Goal: Complete application form

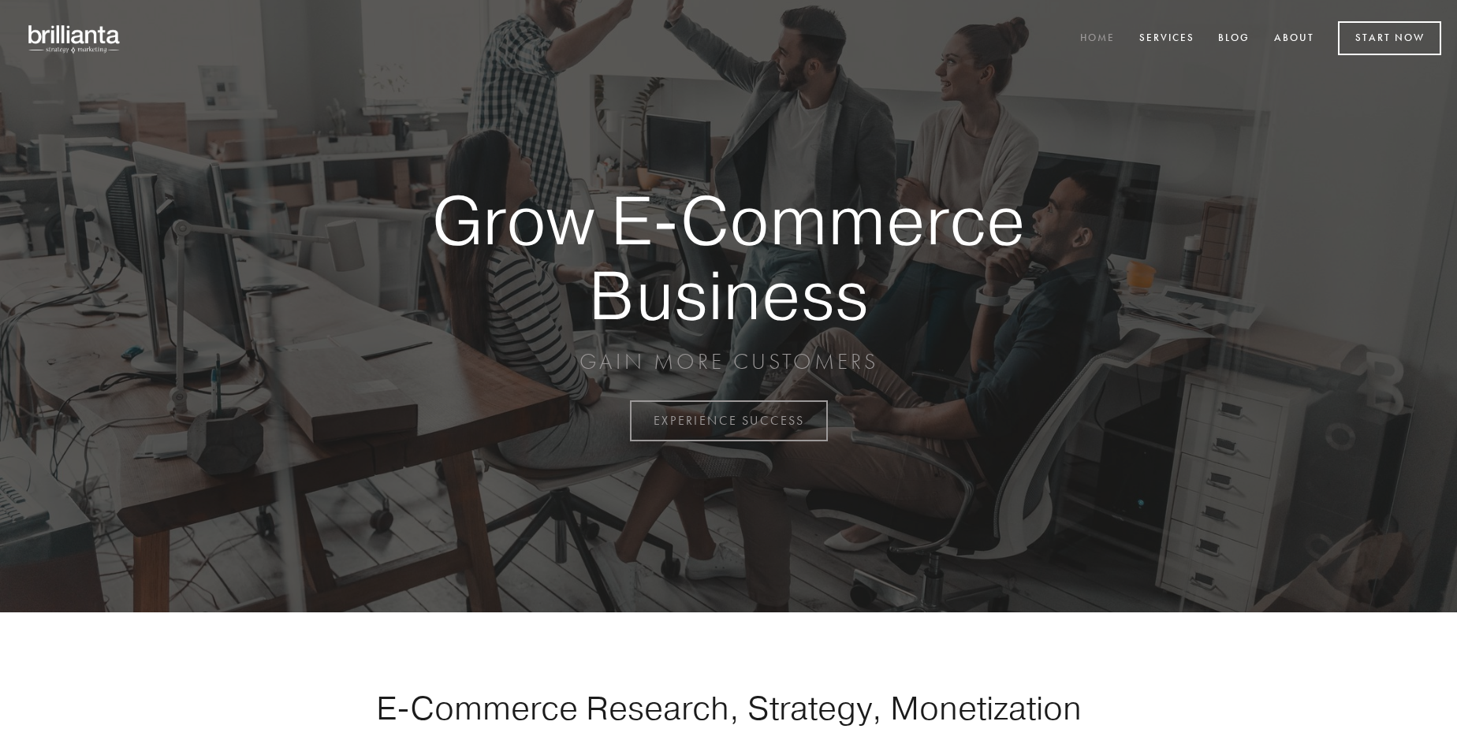
scroll to position [4132, 0]
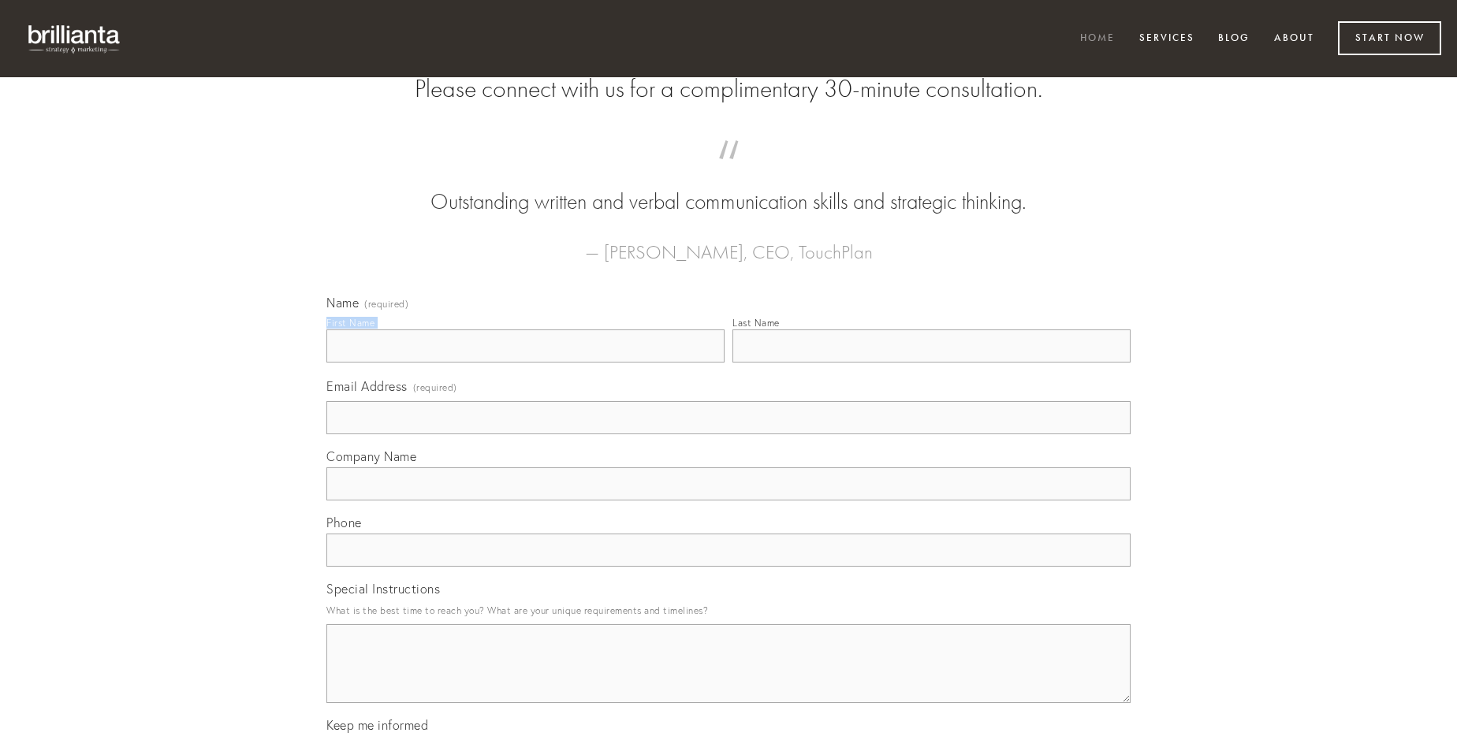
type input "[PERSON_NAME]"
click at [931, 363] on input "Last Name" at bounding box center [931, 345] width 398 height 33
type input "[PERSON_NAME]"
click at [728, 434] on input "Email Address (required)" at bounding box center [728, 417] width 804 height 33
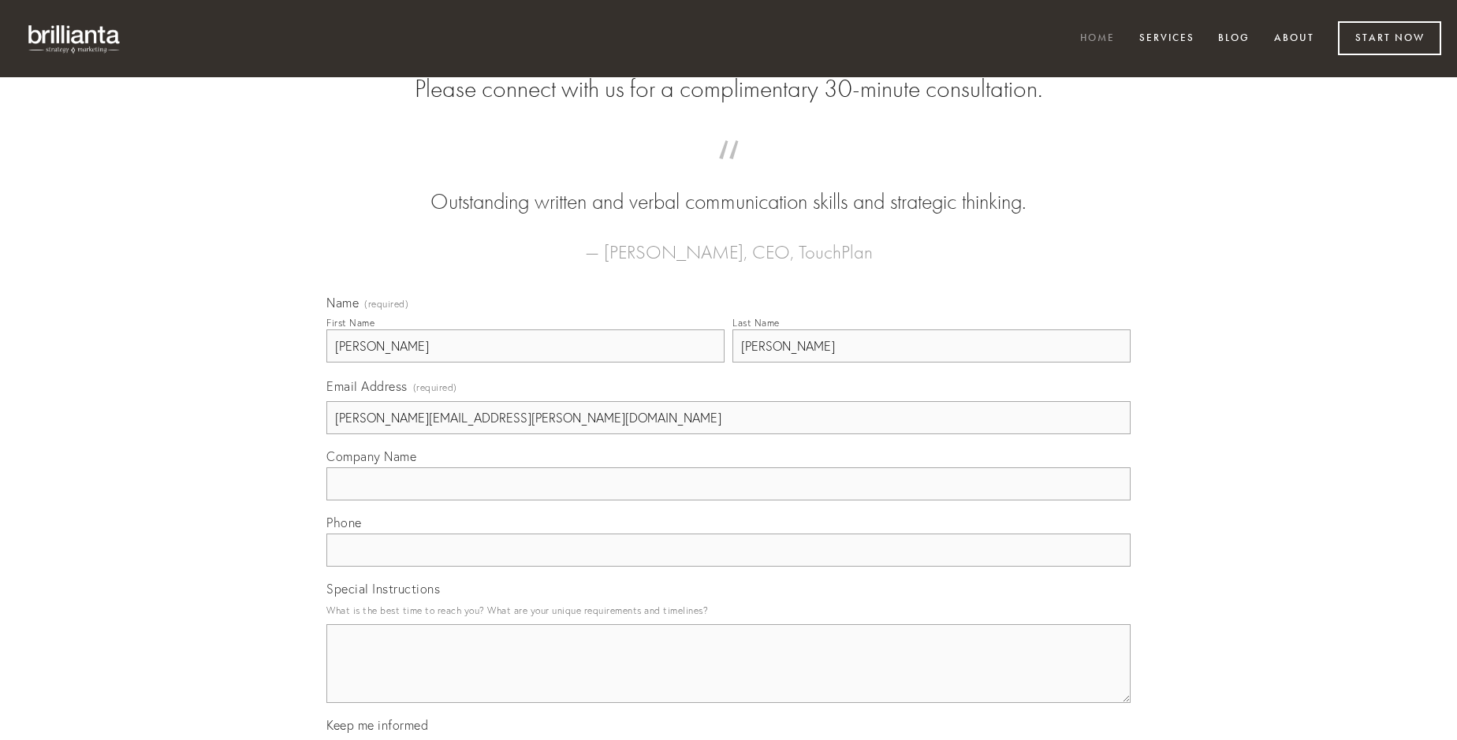
type input "[PERSON_NAME][EMAIL_ADDRESS][PERSON_NAME][DOMAIN_NAME]"
click at [728, 501] on input "Company Name" at bounding box center [728, 483] width 804 height 33
type input "tego"
click at [728, 567] on input "text" at bounding box center [728, 550] width 804 height 33
click at [728, 678] on textarea "Special Instructions" at bounding box center [728, 663] width 804 height 79
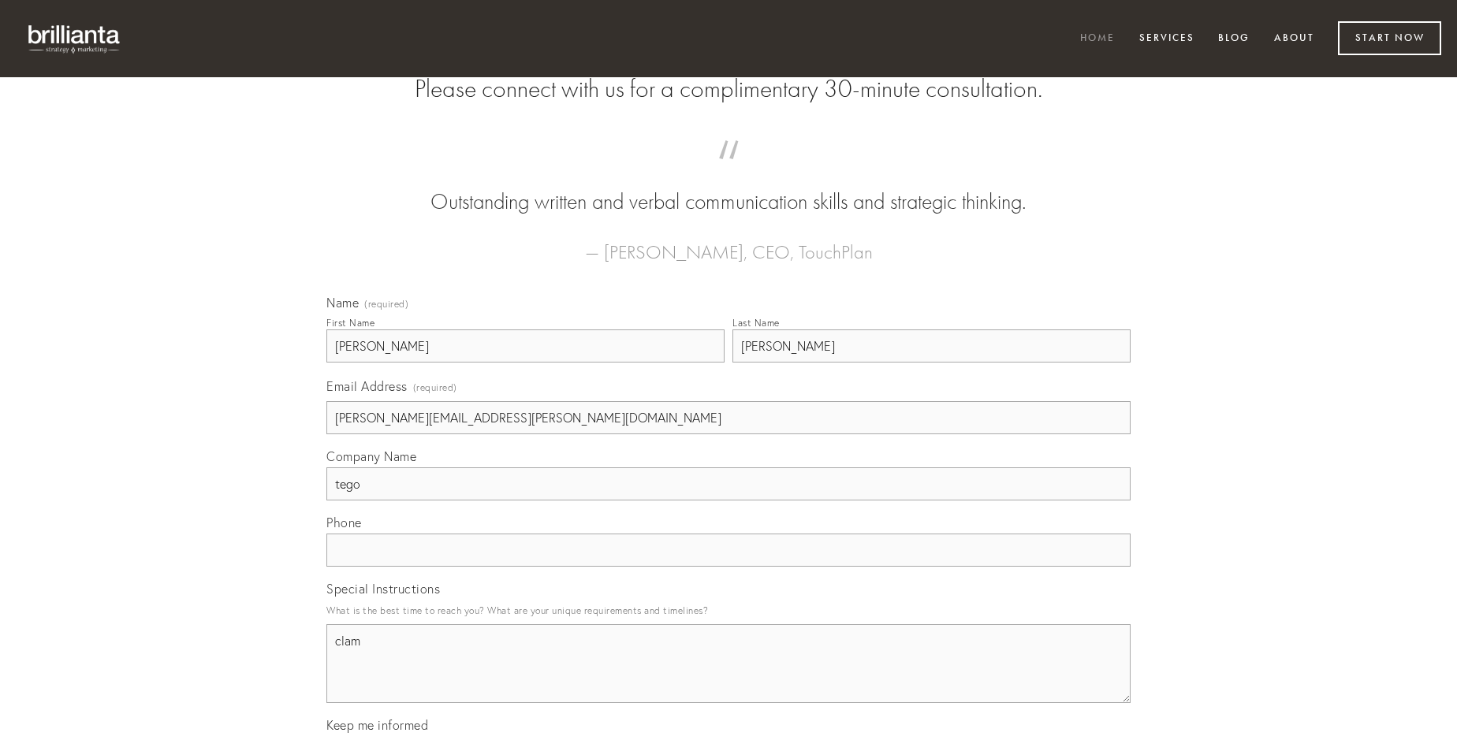
type textarea "clam"
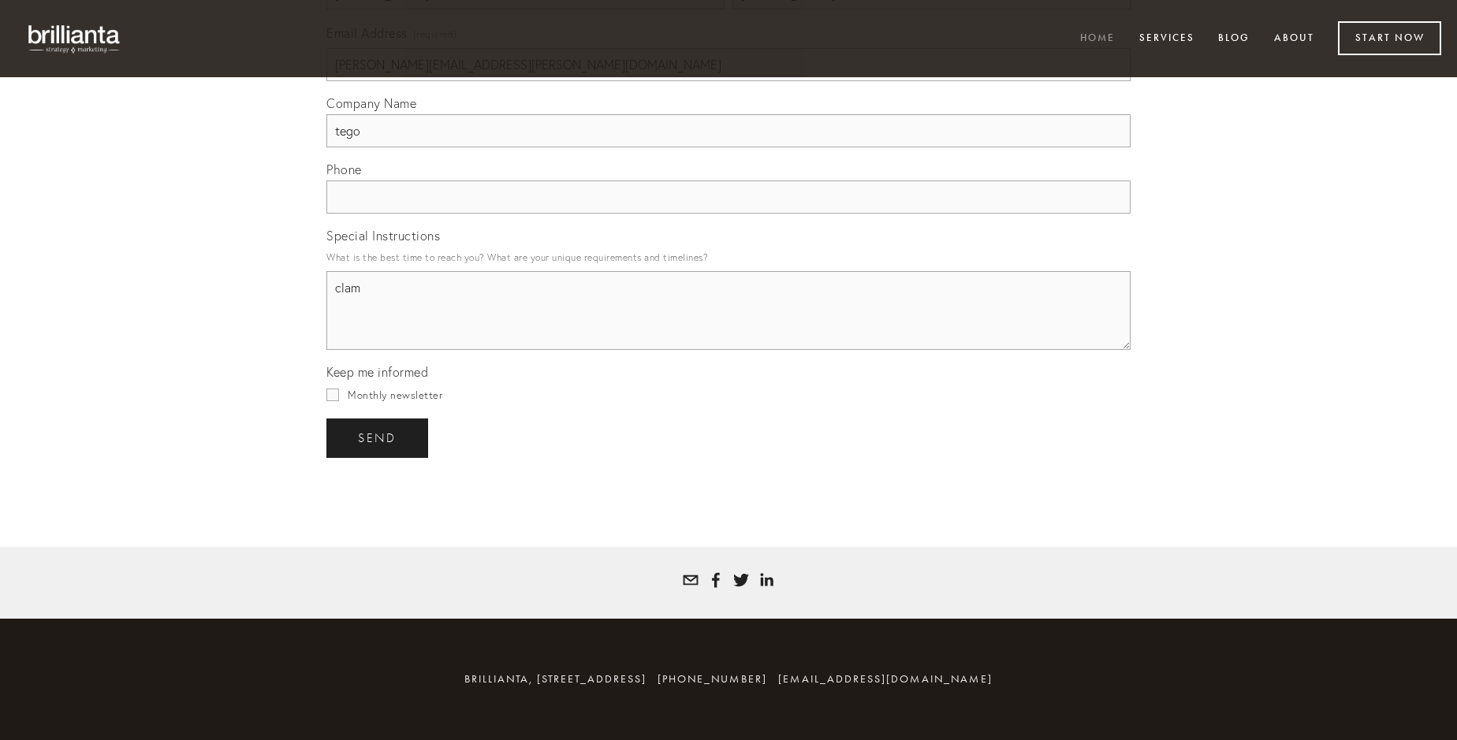
click at [378, 437] on span "send" at bounding box center [377, 438] width 39 height 14
